Goal: Task Accomplishment & Management: Complete application form

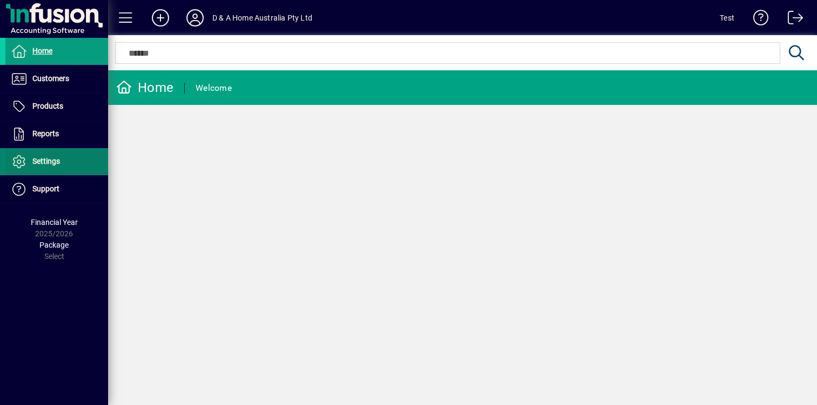
click at [80, 156] on span at bounding box center [56, 162] width 103 height 26
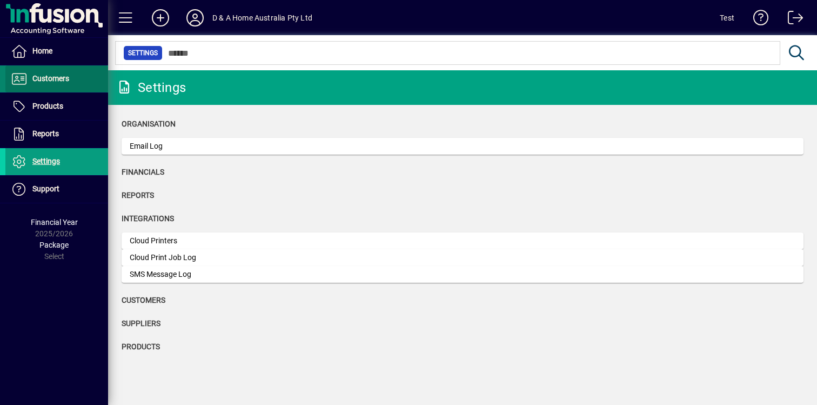
click at [78, 75] on span at bounding box center [56, 79] width 103 height 26
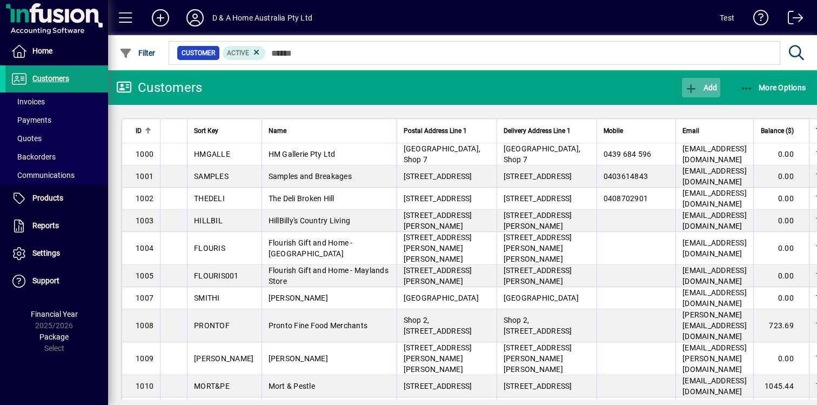
click at [710, 90] on span "Add" at bounding box center [700, 87] width 32 height 9
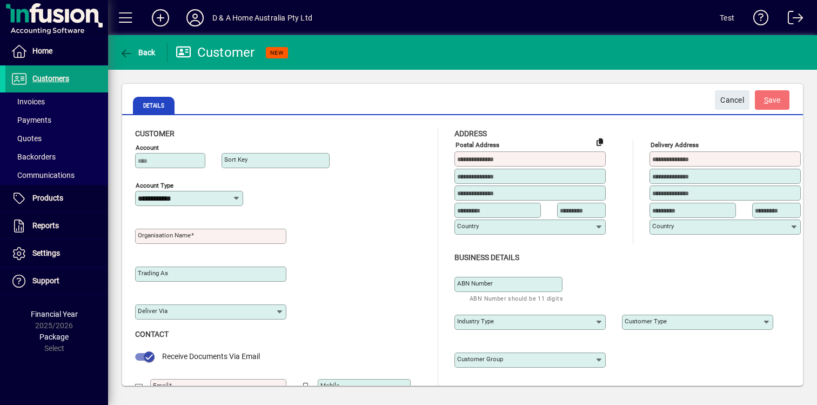
type input "*********"
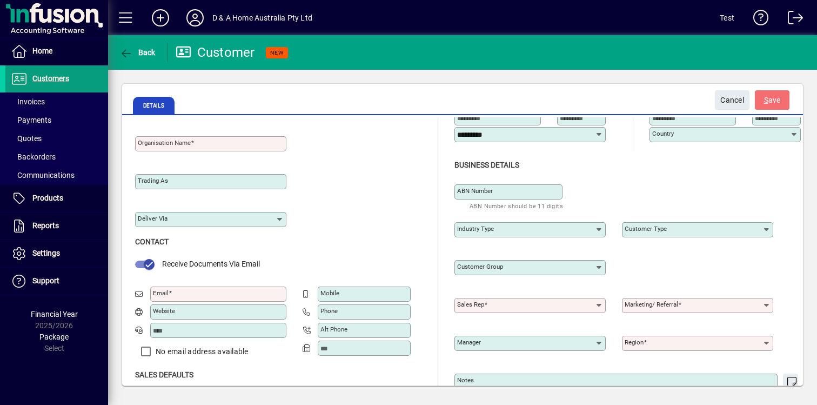
scroll to position [131, 0]
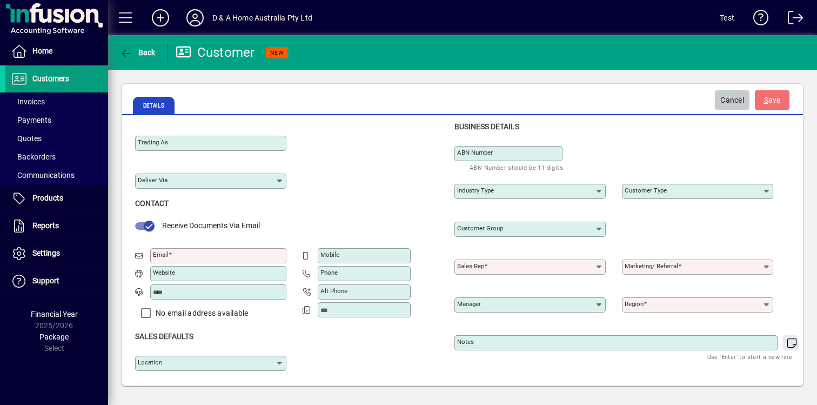
click at [728, 97] on span "Cancel" at bounding box center [732, 100] width 24 height 18
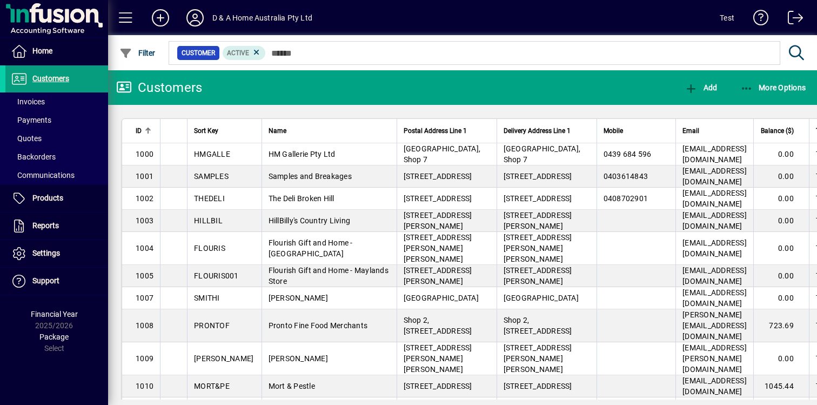
click at [211, 16] on span at bounding box center [195, 18] width 35 height 26
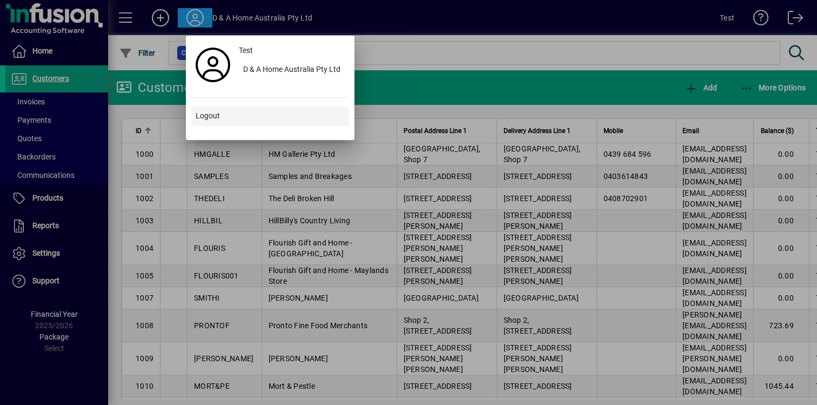
click at [226, 111] on span at bounding box center [270, 116] width 158 height 26
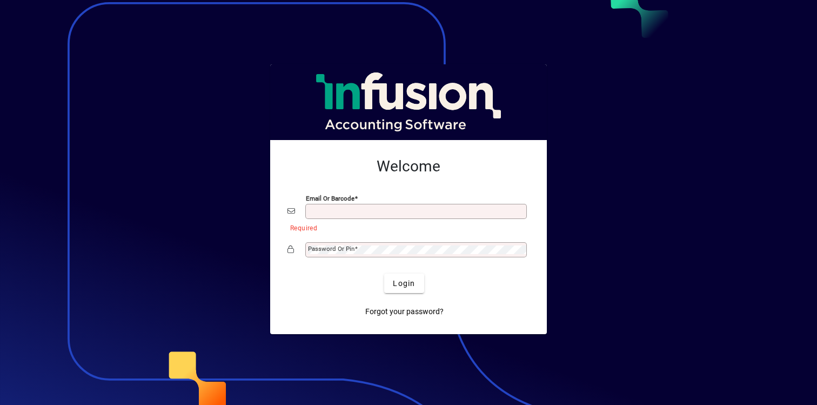
click at [421, 208] on input "Email or Barcode" at bounding box center [417, 211] width 218 height 9
type input "**********"
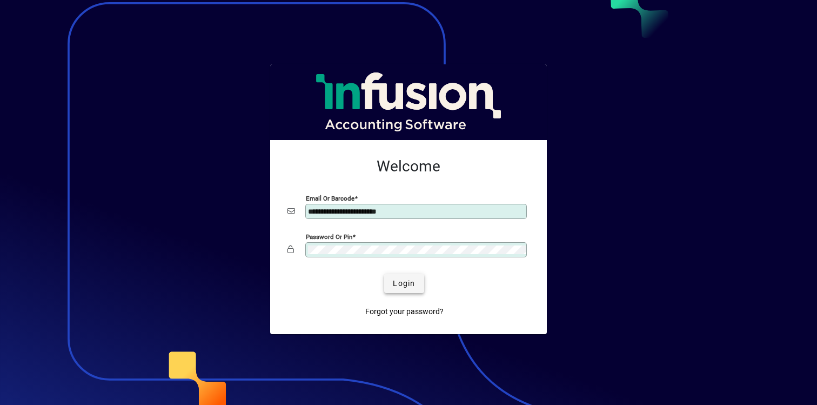
click at [414, 281] on span "Login" at bounding box center [404, 283] width 22 height 11
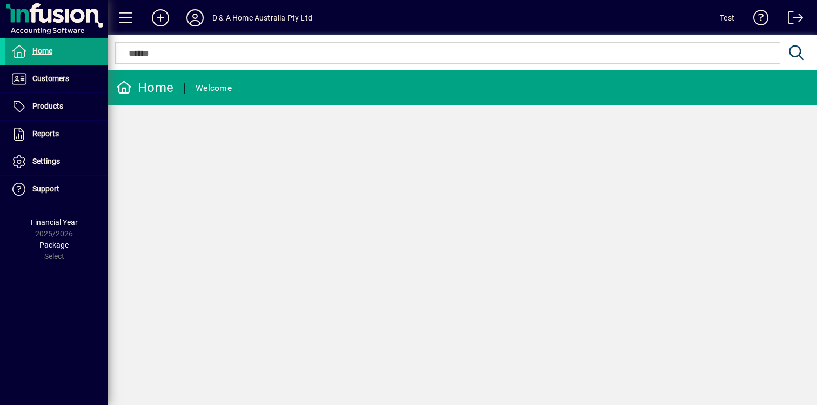
click at [225, 17] on div "D & A Home Australia Pty Ltd" at bounding box center [262, 17] width 100 height 17
click at [196, 17] on icon at bounding box center [195, 17] width 22 height 17
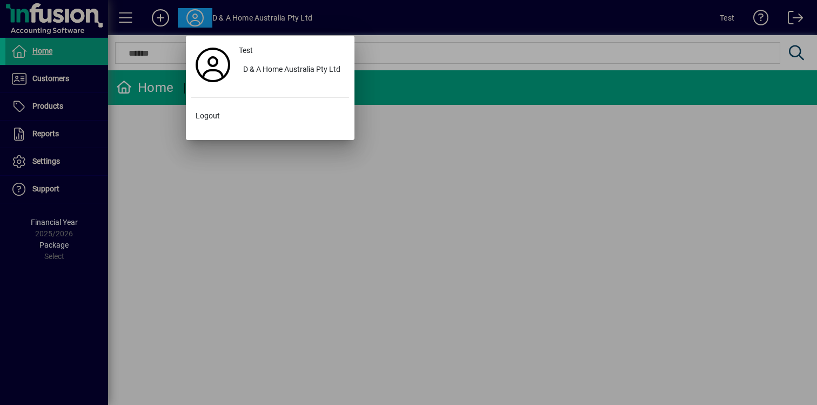
click at [139, 124] on div at bounding box center [408, 202] width 817 height 405
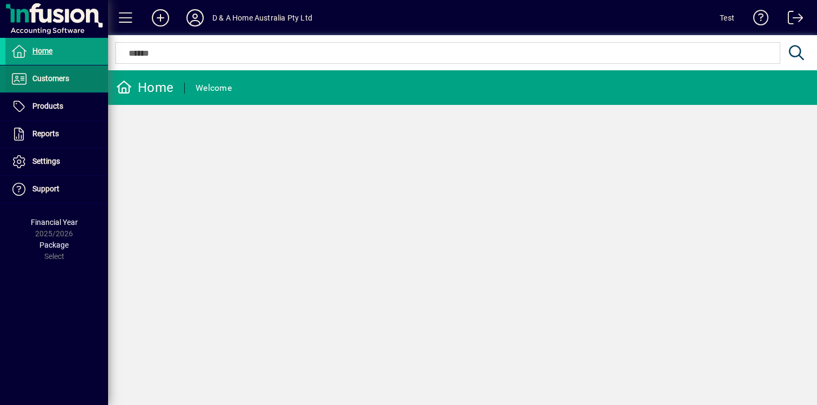
click at [74, 81] on span at bounding box center [56, 79] width 103 height 26
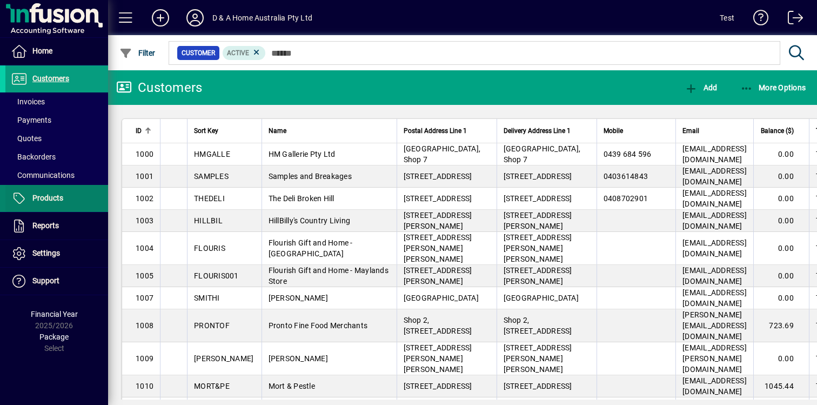
click at [72, 192] on span at bounding box center [56, 198] width 103 height 26
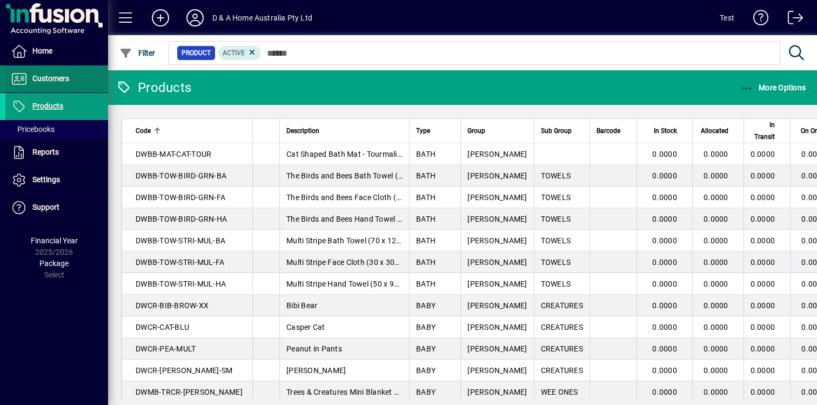
click at [78, 77] on span at bounding box center [56, 79] width 103 height 26
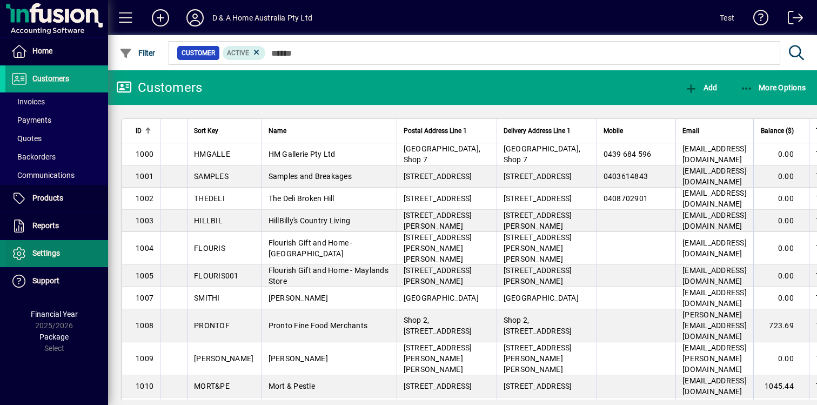
click at [75, 255] on span at bounding box center [56, 253] width 103 height 26
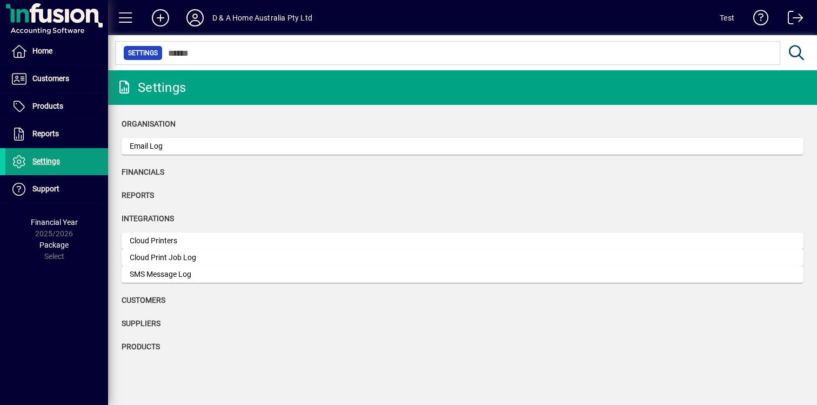
click at [197, 19] on icon at bounding box center [195, 17] width 22 height 17
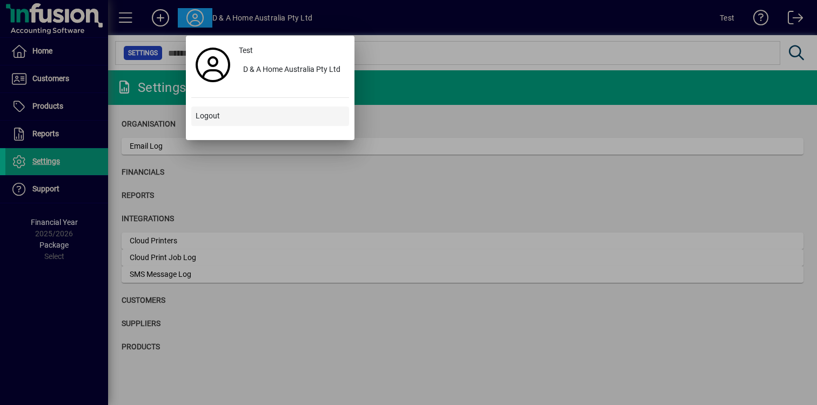
click at [213, 115] on span "Logout" at bounding box center [208, 115] width 24 height 11
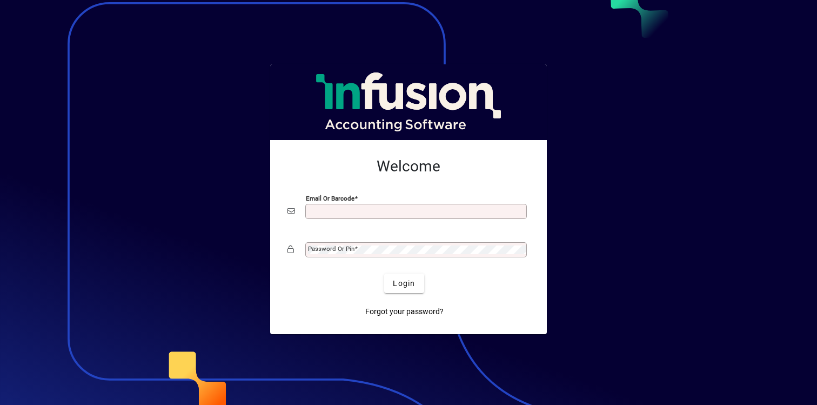
type input "**********"
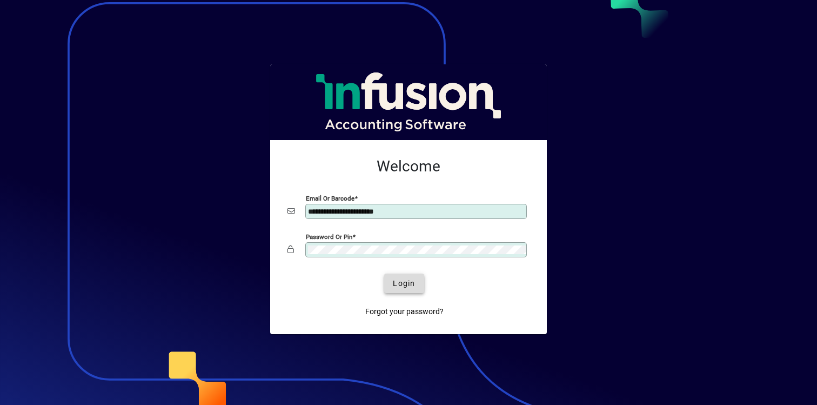
click at [398, 281] on span "Login" at bounding box center [404, 283] width 22 height 11
